Goal: Task Accomplishment & Management: Complete application form

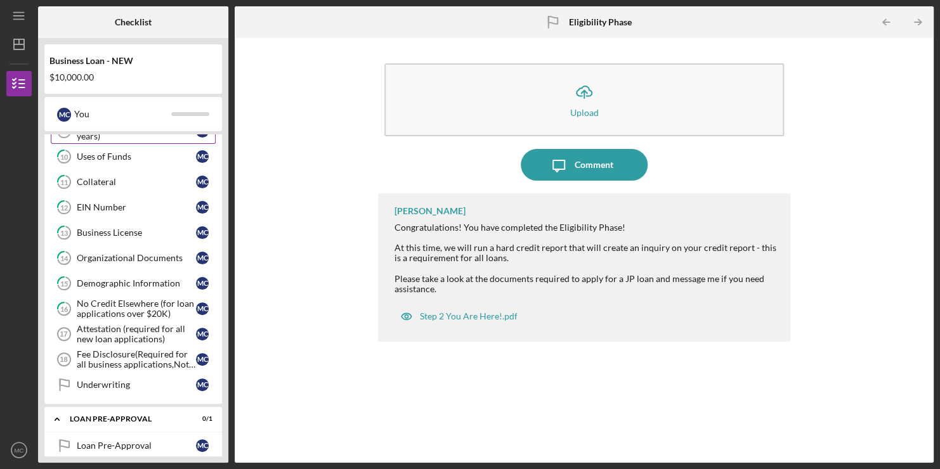
scroll to position [342, 0]
click at [168, 332] on div "Attestation (required for all new loan applications)" at bounding box center [136, 333] width 119 height 20
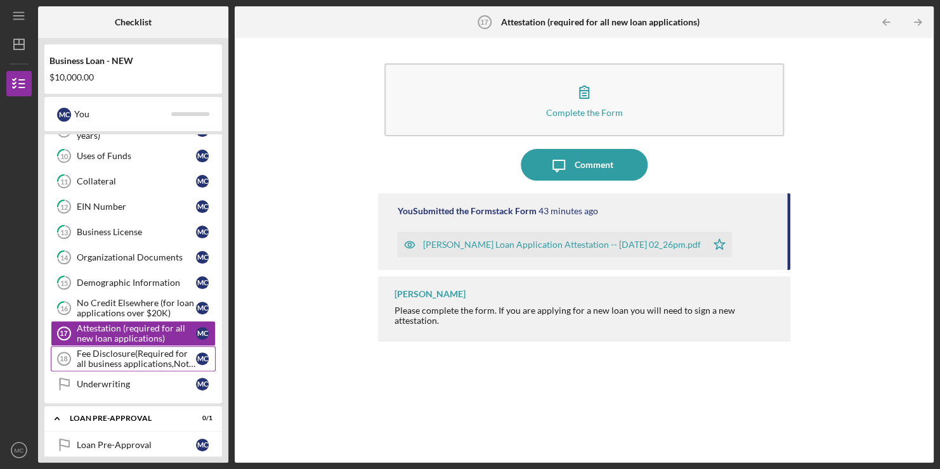
click at [164, 356] on div "Fee Disclosure(Required for all business applications,Not needed for Contractor…" at bounding box center [136, 359] width 119 height 20
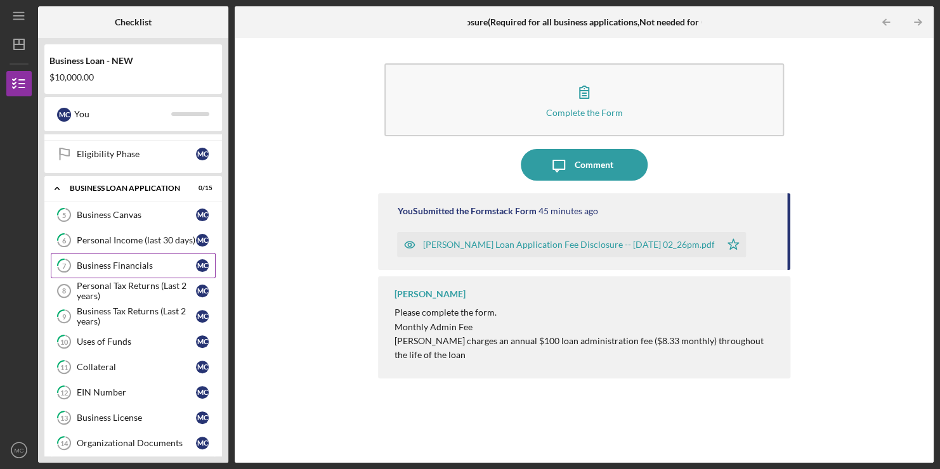
scroll to position [157, 0]
click at [124, 282] on div "Personal Tax Returns (Last 2 years)" at bounding box center [136, 290] width 119 height 20
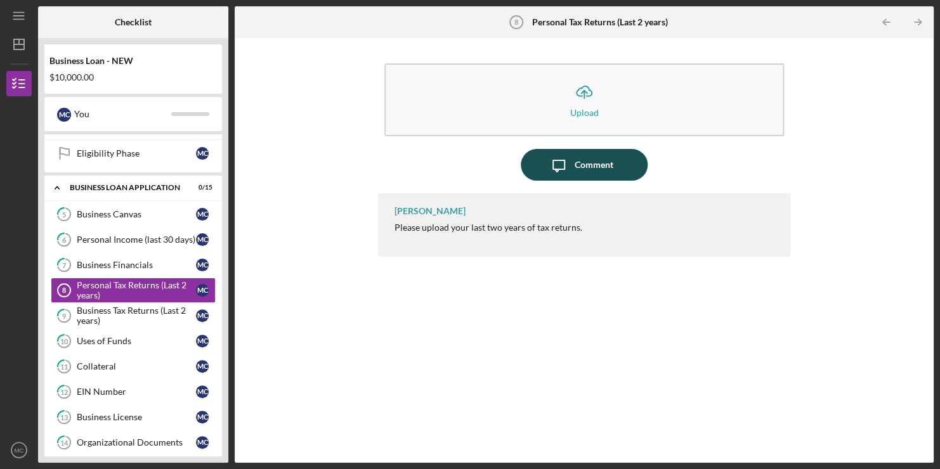
click at [579, 164] on div "Comment" at bounding box center [594, 165] width 39 height 32
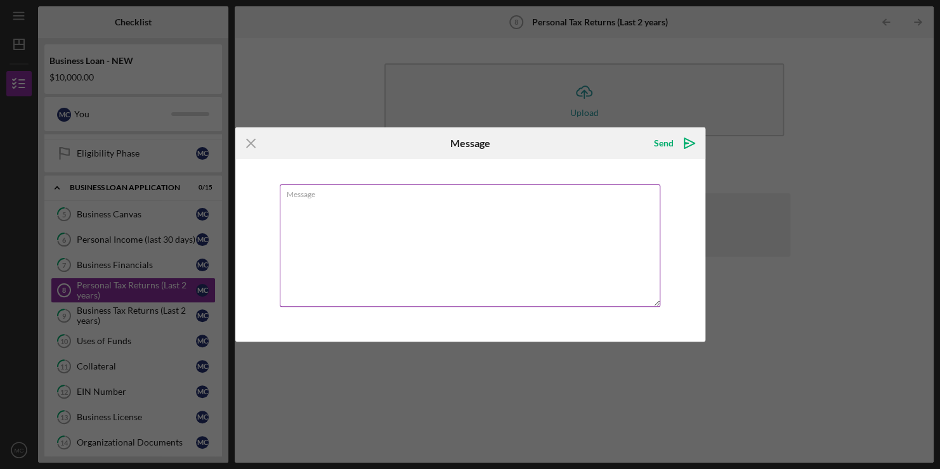
click at [411, 204] on textarea "Message" at bounding box center [470, 246] width 381 height 122
type textarea "i"
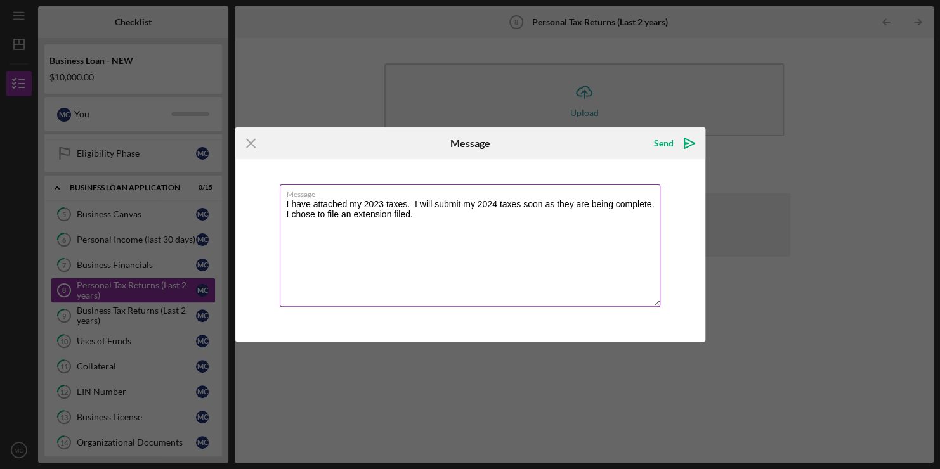
click at [412, 218] on textarea "I have attached my 2023 taxes. I will submit my 2024 taxes soon as they are bei…" at bounding box center [470, 246] width 381 height 122
click at [651, 205] on textarea "I have attached my 2023 taxes. I will submit my 2024 taxes soon as they are bei…" at bounding box center [470, 246] width 381 height 122
click at [544, 206] on textarea "I have attached my 2023 taxes. I will submit my 2024 taxes soon as they are bei…" at bounding box center [470, 246] width 381 height 122
click at [424, 216] on textarea "I have attached my 2023 taxes. I will submit my 2024 taxes soon. They should be…" at bounding box center [470, 246] width 381 height 122
click at [632, 208] on textarea "I have attached my 2023 taxes. I will submit my 2024 taxes soon. They should be…" at bounding box center [470, 246] width 381 height 122
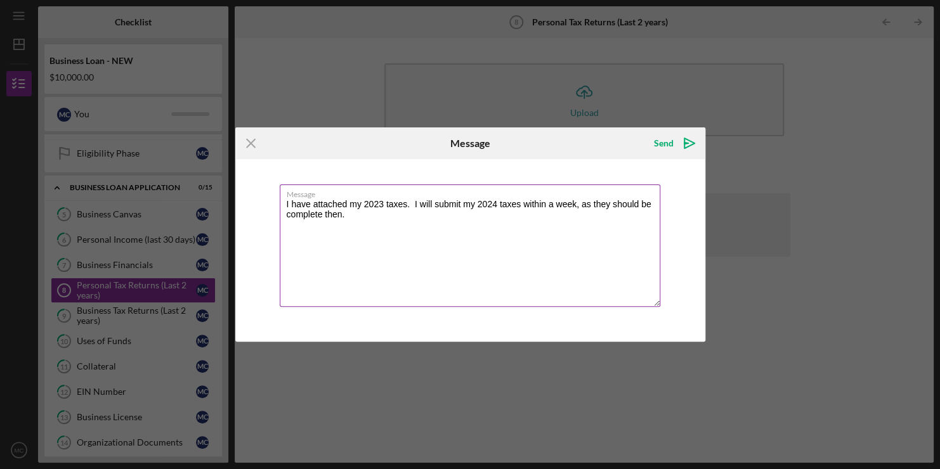
click at [525, 205] on textarea "I have attached my 2023 taxes. I will submit my 2024 taxes within a week, as th…" at bounding box center [470, 246] width 381 height 122
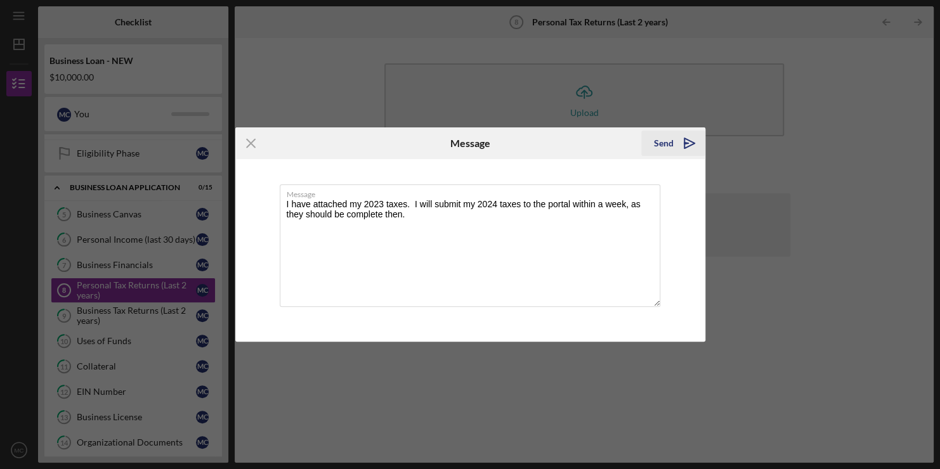
type textarea "I have attached my 2023 taxes. I will submit my 2024 taxes to the portal within…"
click at [668, 134] on div "Send" at bounding box center [664, 143] width 20 height 25
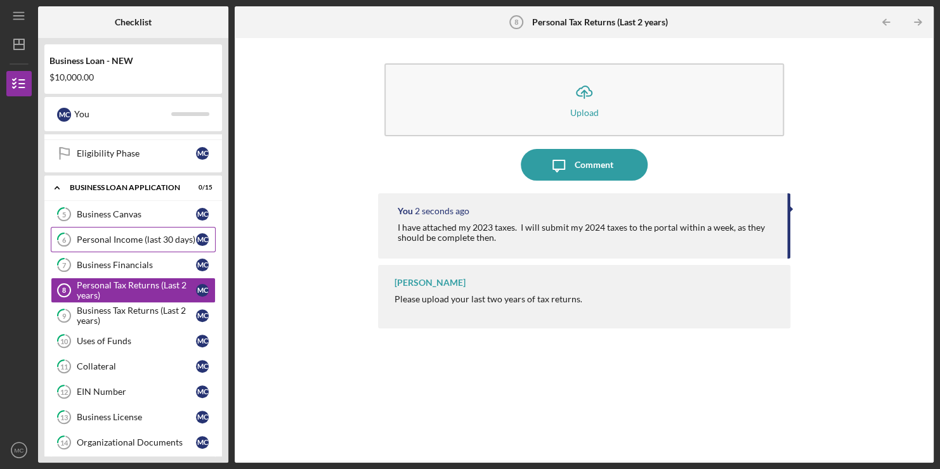
click at [155, 231] on link "6 Personal Income (last 30 days) M C" at bounding box center [133, 239] width 165 height 25
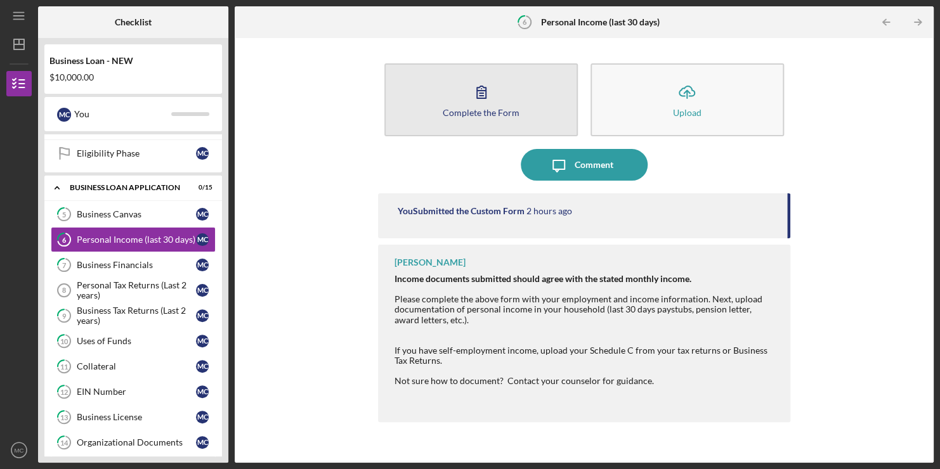
click at [502, 112] on div "Complete the Form" at bounding box center [481, 113] width 77 height 10
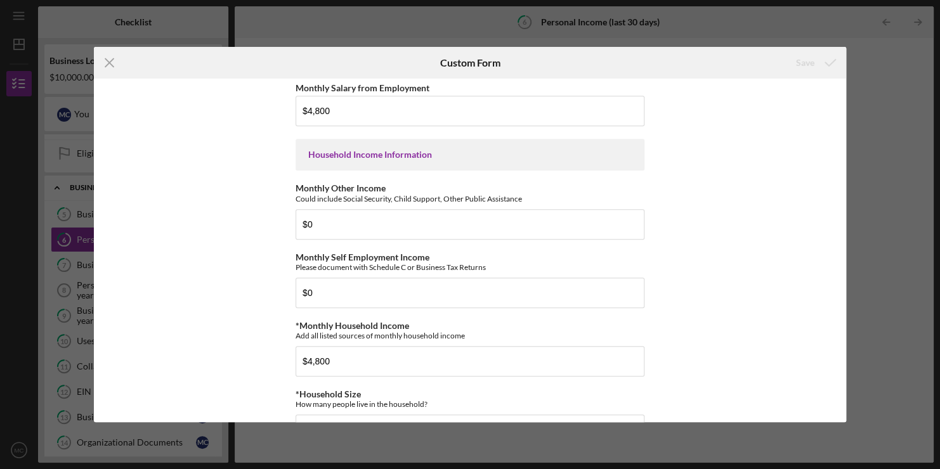
scroll to position [398, 0]
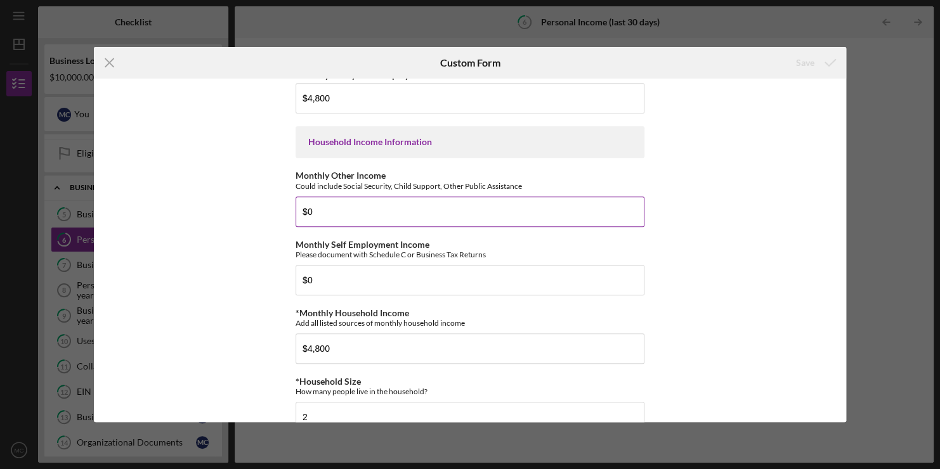
click at [337, 209] on input "$0" at bounding box center [470, 212] width 349 height 30
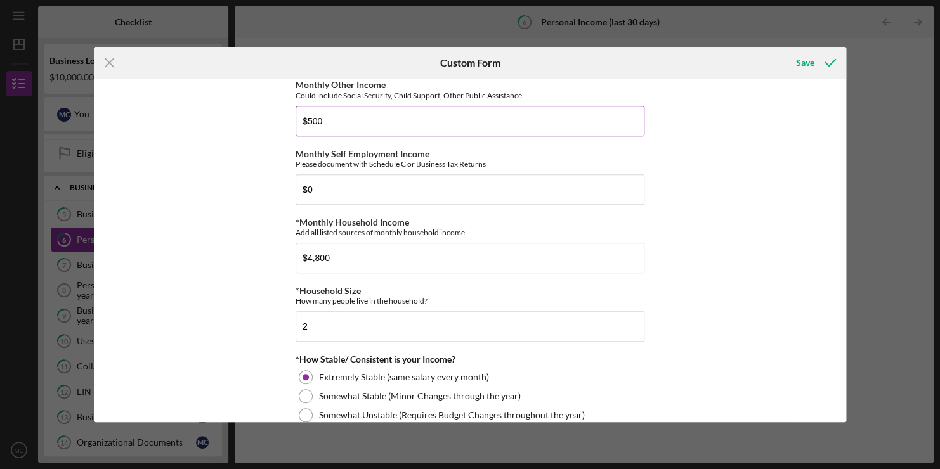
scroll to position [493, 0]
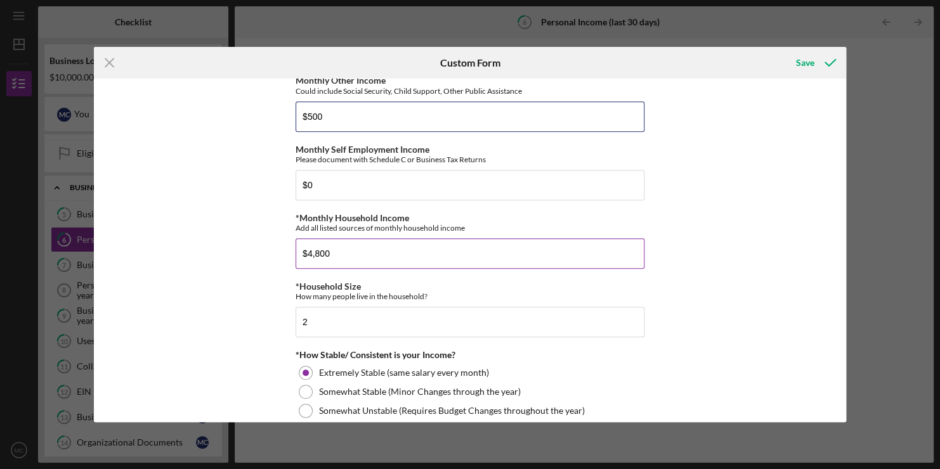
type input "$500"
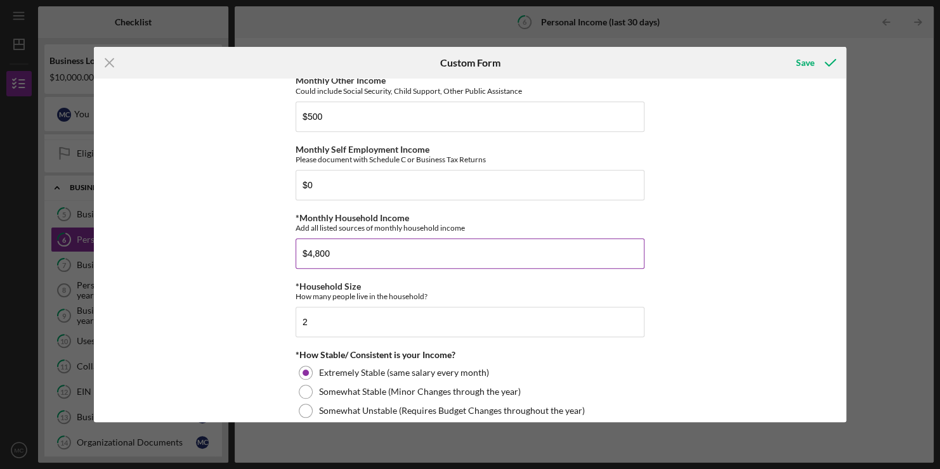
click at [322, 254] on input "$4,800" at bounding box center [470, 253] width 349 height 30
click at [319, 254] on input "$4,800" at bounding box center [470, 253] width 349 height 30
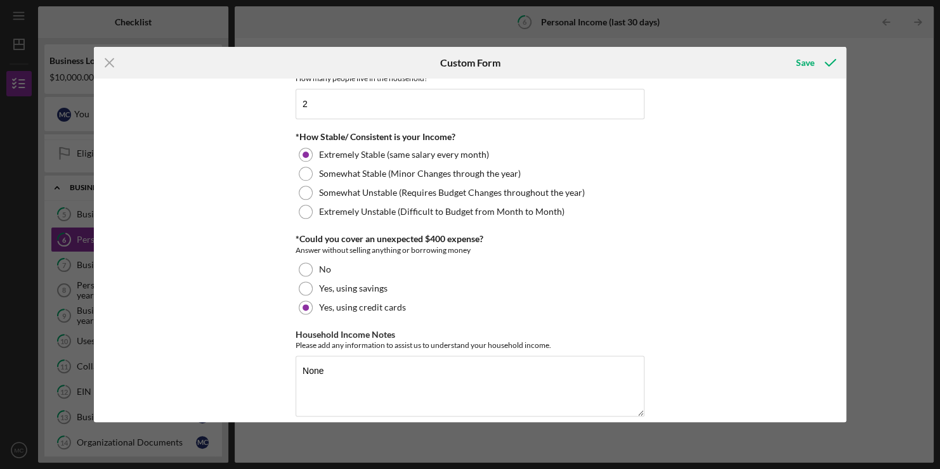
scroll to position [724, 0]
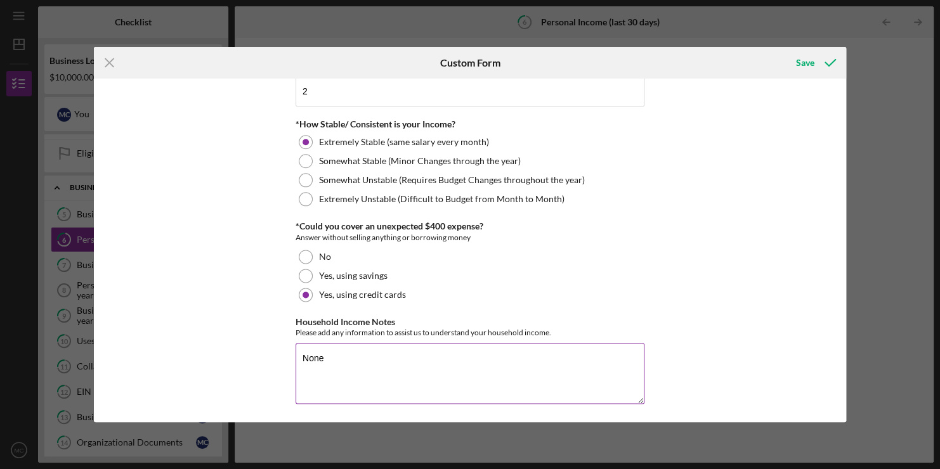
type input "$5,300"
click at [330, 354] on textarea "None" at bounding box center [470, 373] width 349 height 61
type textarea "N"
click at [509, 363] on textarea "$500 listed above is provided by daughter's father" at bounding box center [470, 373] width 349 height 61
click at [495, 359] on textarea "$500 listed above is provided by daughter's father. This is not court required." at bounding box center [470, 373] width 349 height 61
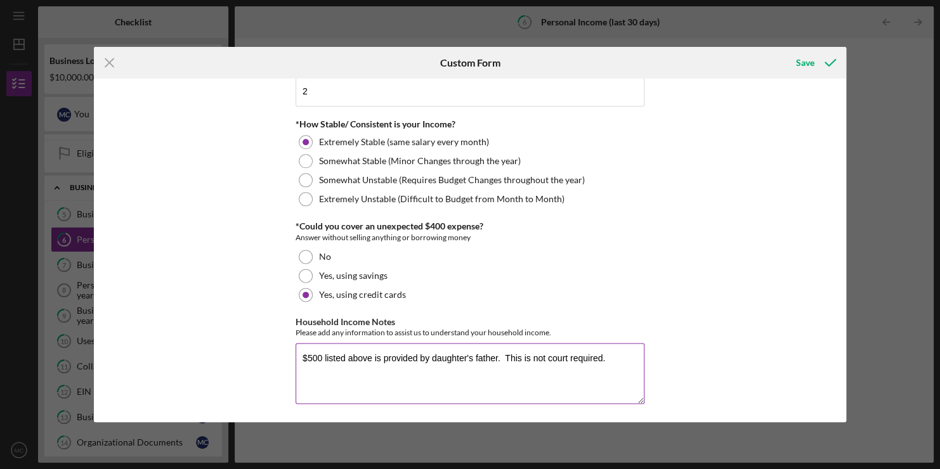
click at [504, 358] on textarea "$500 listed above is provided by daughter's father. This is not court required." at bounding box center [470, 373] width 349 height 61
click at [611, 355] on textarea "$500 listed above is provided by daughter's father. This is not court required." at bounding box center [470, 373] width 349 height 61
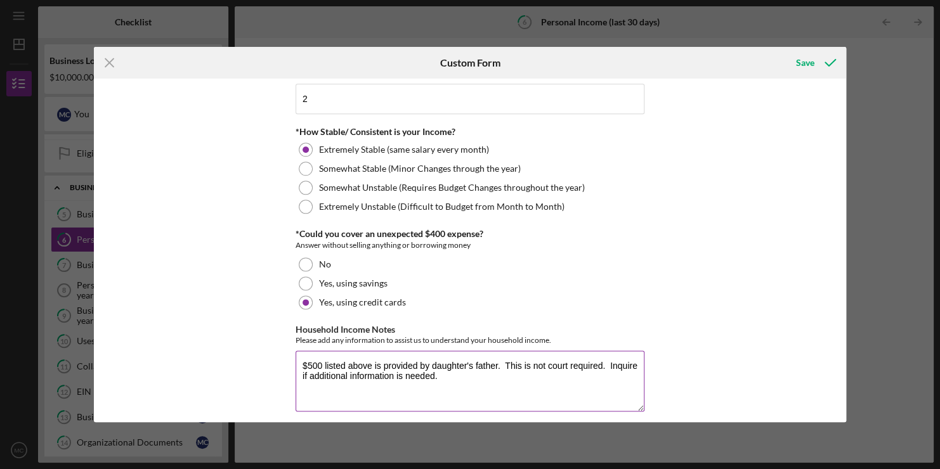
scroll to position [717, 0]
type textarea "$500 listed above is provided by daughter's father. This is not court required.…"
click at [810, 65] on div "Save" at bounding box center [805, 62] width 18 height 25
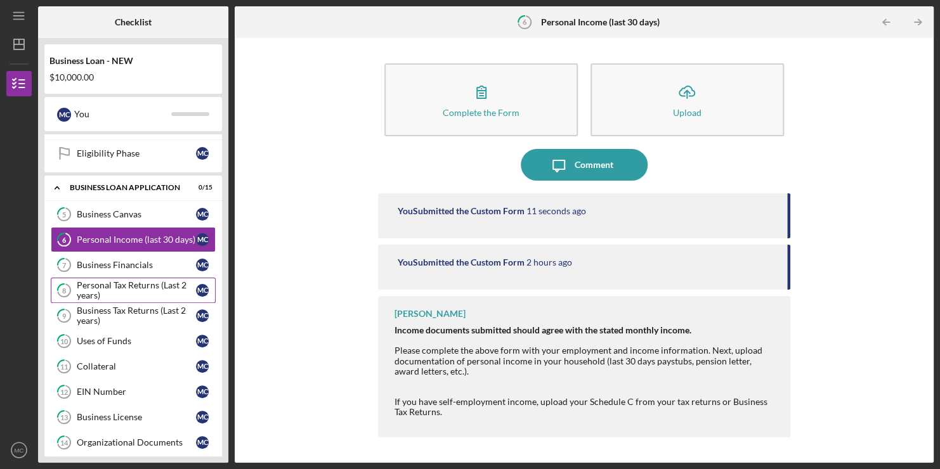
click at [143, 288] on div "Personal Tax Returns (Last 2 years)" at bounding box center [136, 290] width 119 height 20
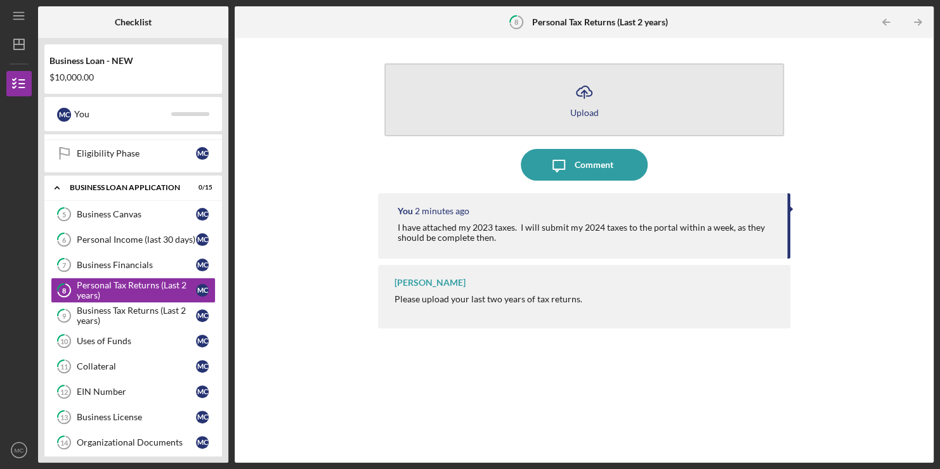
click at [580, 108] on div "Upload" at bounding box center [584, 113] width 29 height 10
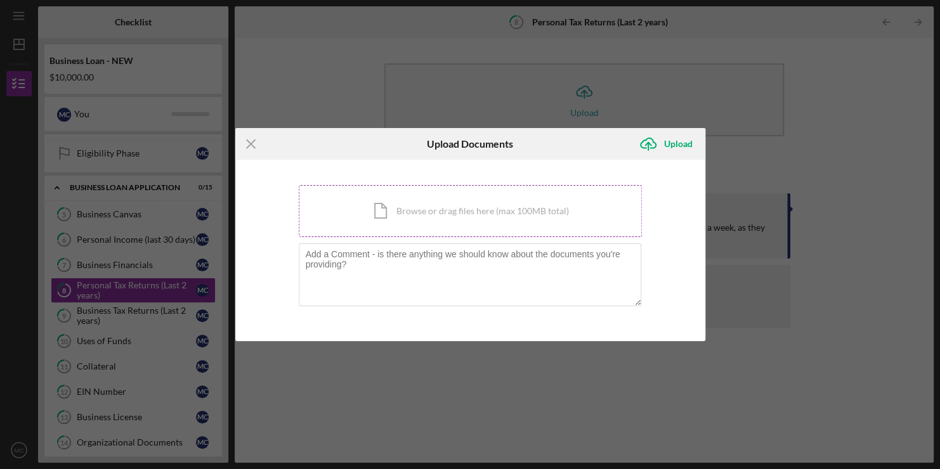
click at [446, 202] on div "Icon/Document Browse or drag files here (max 100MB total) Tap to choose files o…" at bounding box center [470, 211] width 343 height 52
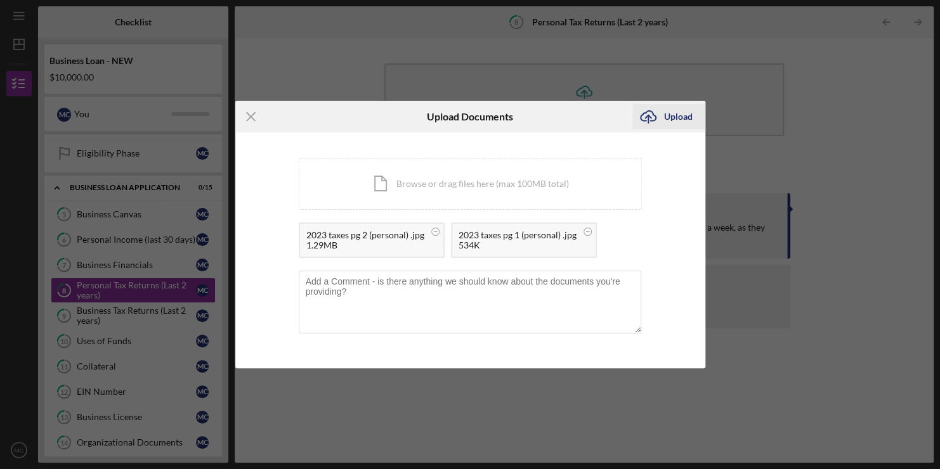
click at [679, 118] on div "Upload" at bounding box center [678, 116] width 29 height 25
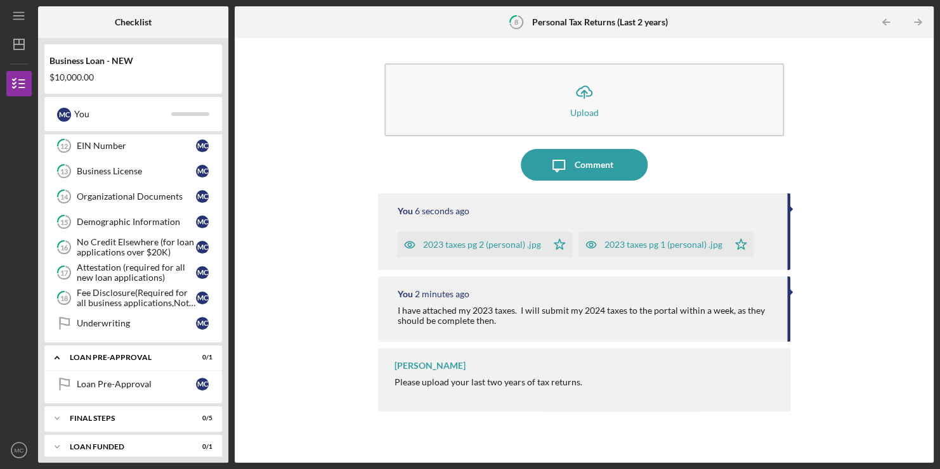
scroll to position [407, 0]
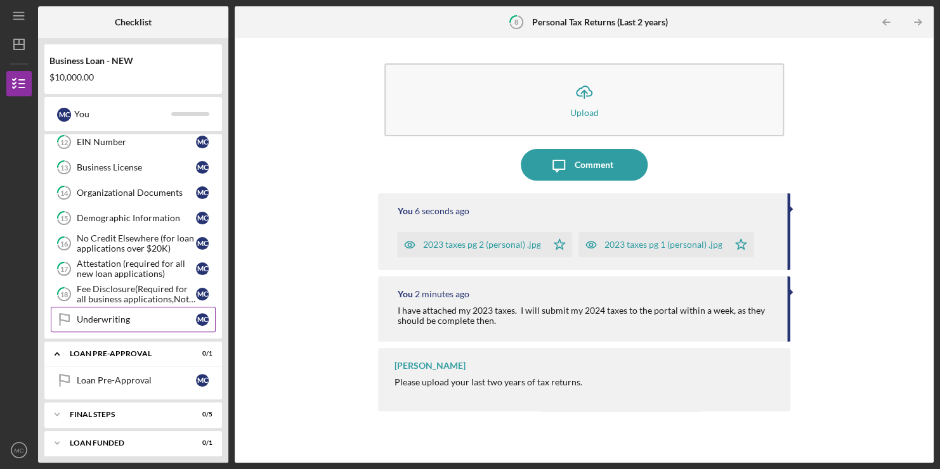
click at [109, 308] on link "Underwriting Underwriting M C" at bounding box center [133, 319] width 165 height 25
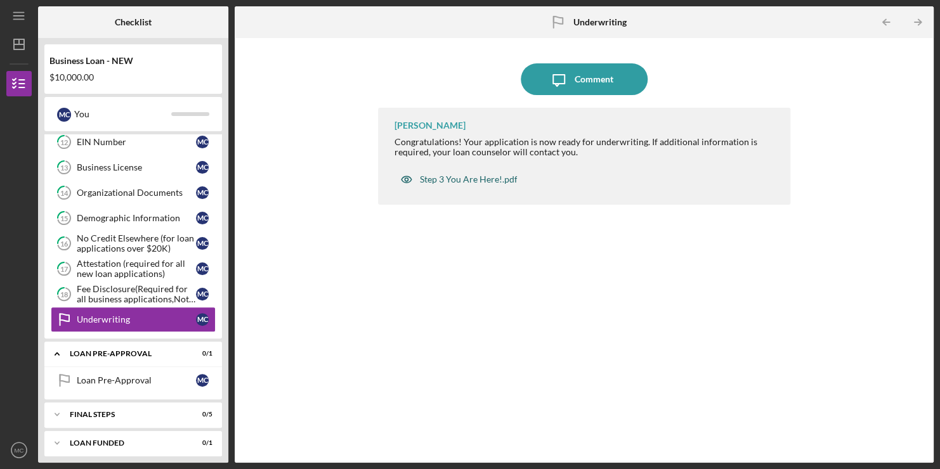
click at [457, 183] on div "Step 3 You Are Here!.pdf" at bounding box center [468, 179] width 98 height 10
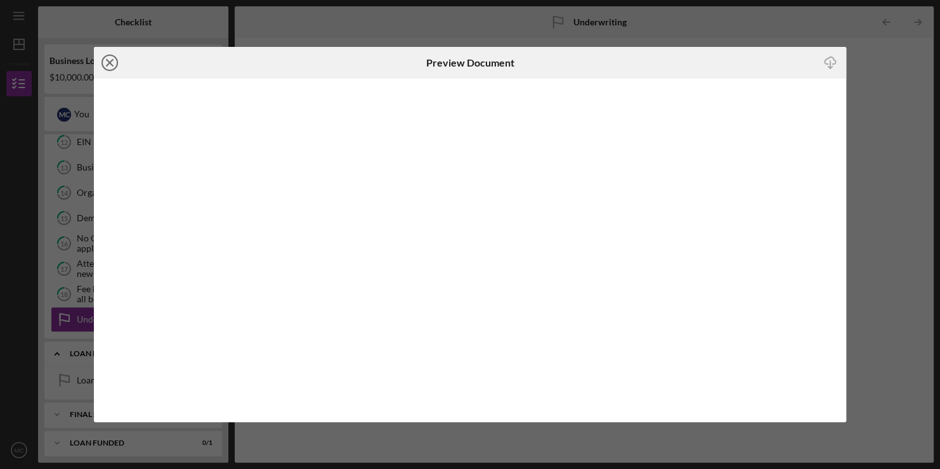
click at [110, 56] on icon "Icon/Close" at bounding box center [110, 63] width 32 height 32
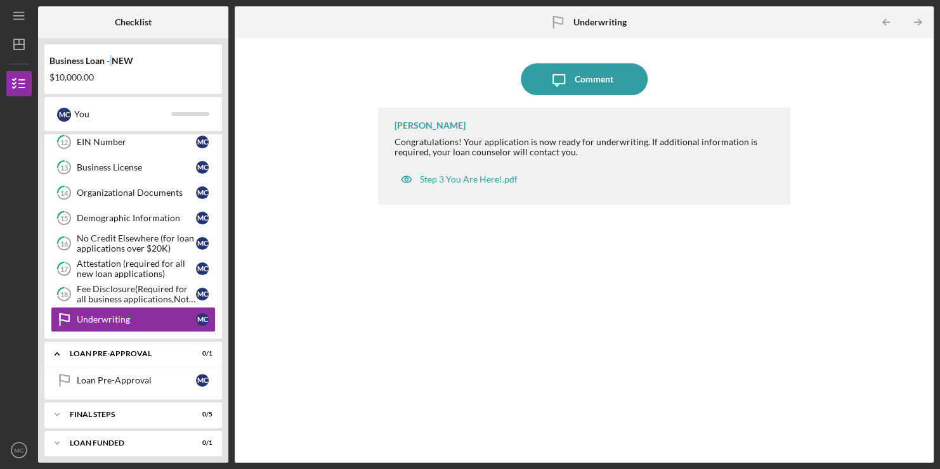
click at [110, 56] on div "Business Loan - NEW" at bounding box center [132, 61] width 167 height 10
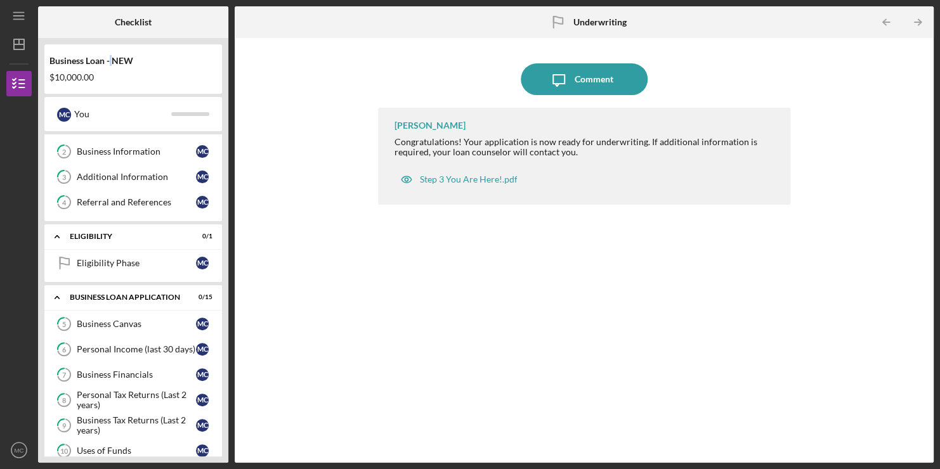
scroll to position [46, 0]
click at [167, 195] on link "4 Referral and References M C" at bounding box center [133, 202] width 165 height 25
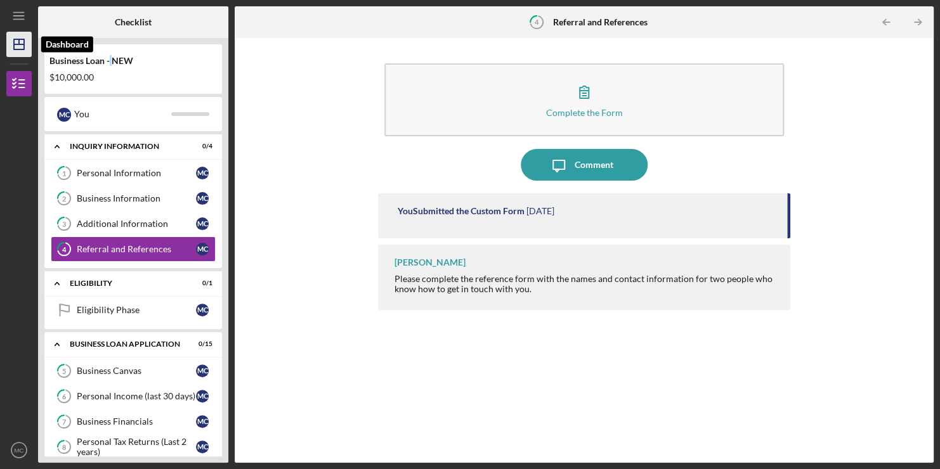
click at [21, 49] on polygon "button" at bounding box center [19, 44] width 10 height 10
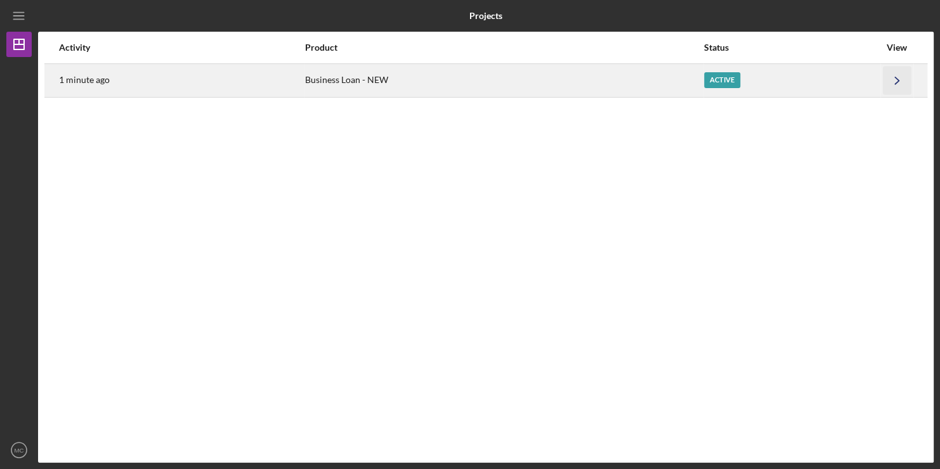
click at [898, 81] on polyline "button" at bounding box center [897, 80] width 4 height 7
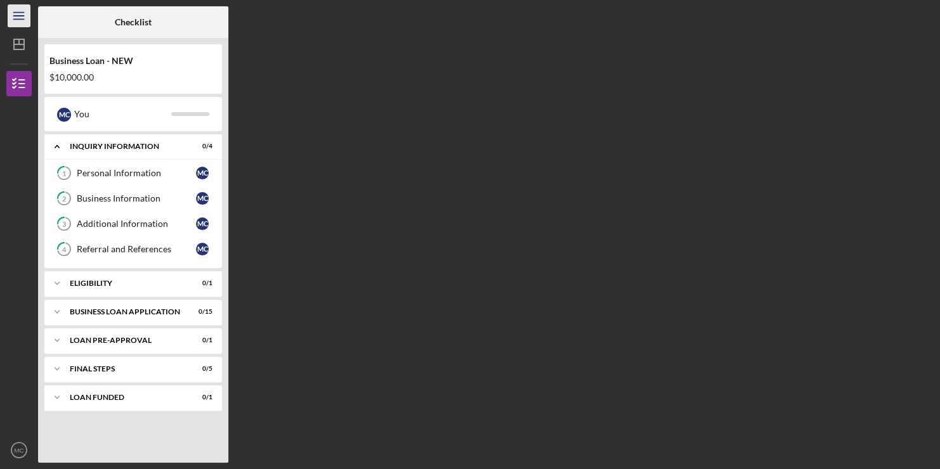
click at [13, 16] on line "button" at bounding box center [18, 16] width 10 height 0
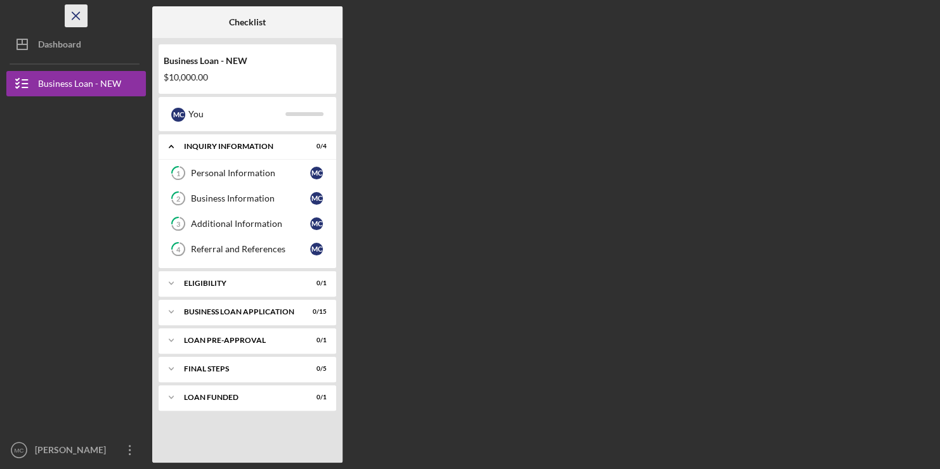
click at [74, 10] on icon "Icon/Menu Close" at bounding box center [76, 16] width 29 height 29
